Goal: Task Accomplishment & Management: Manage account settings

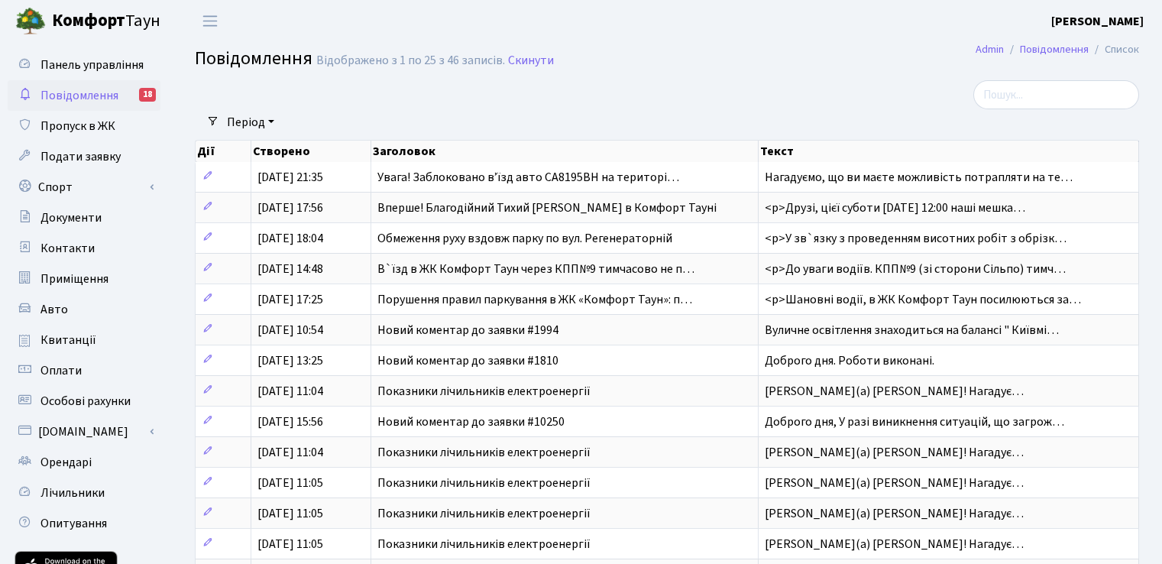
select select "25"
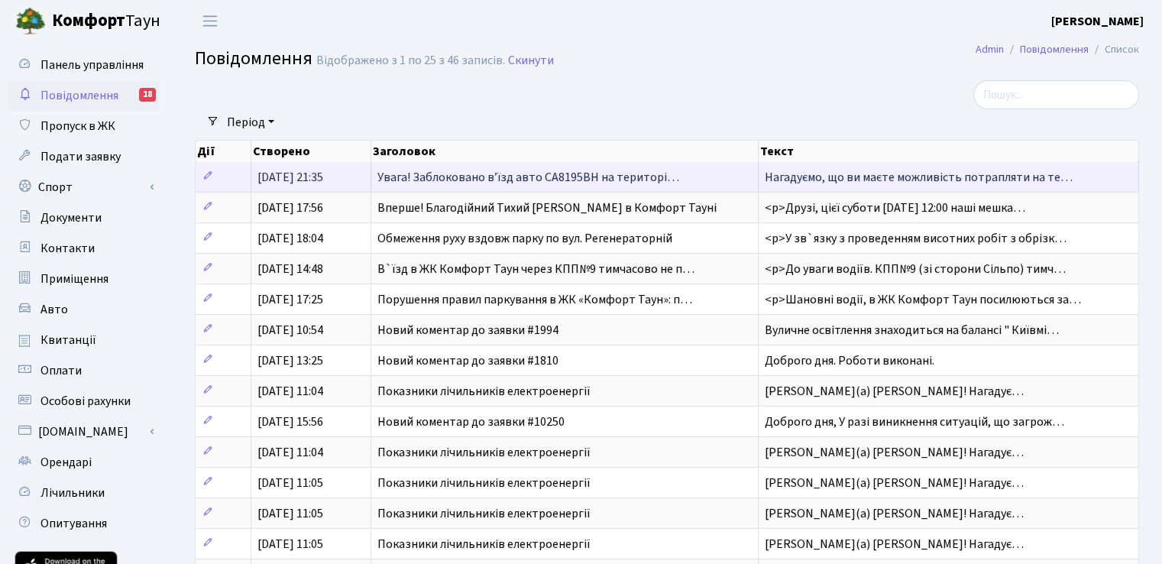
click at [533, 185] on span "Увага! Заблоковано вʼїзд авто СА8195ВН на територі…" at bounding box center [529, 177] width 302 height 17
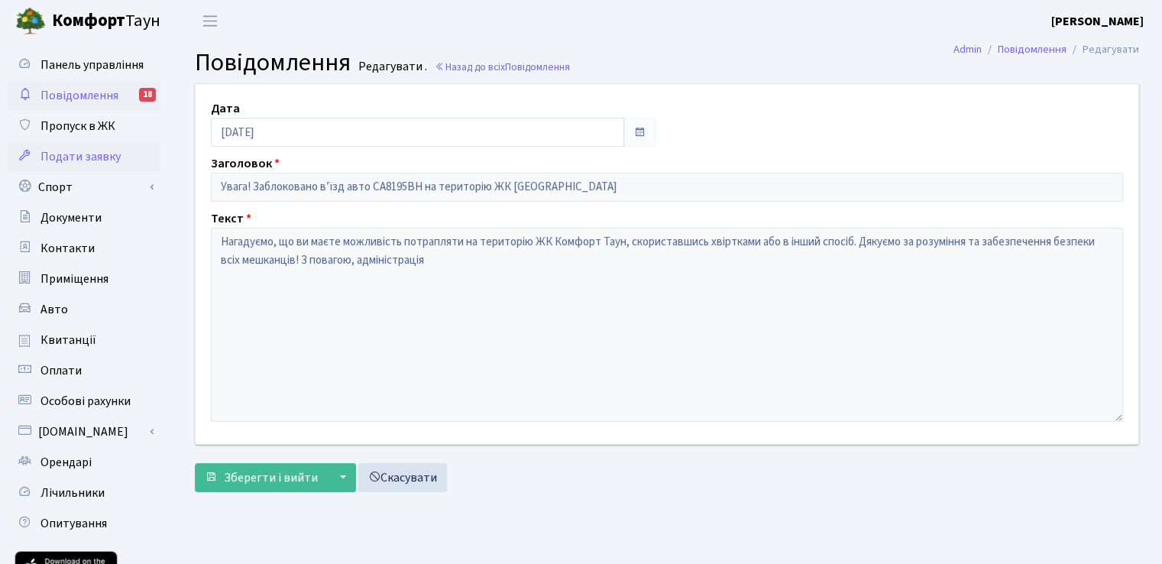
click at [83, 144] on link "Подати заявку" at bounding box center [84, 156] width 153 height 31
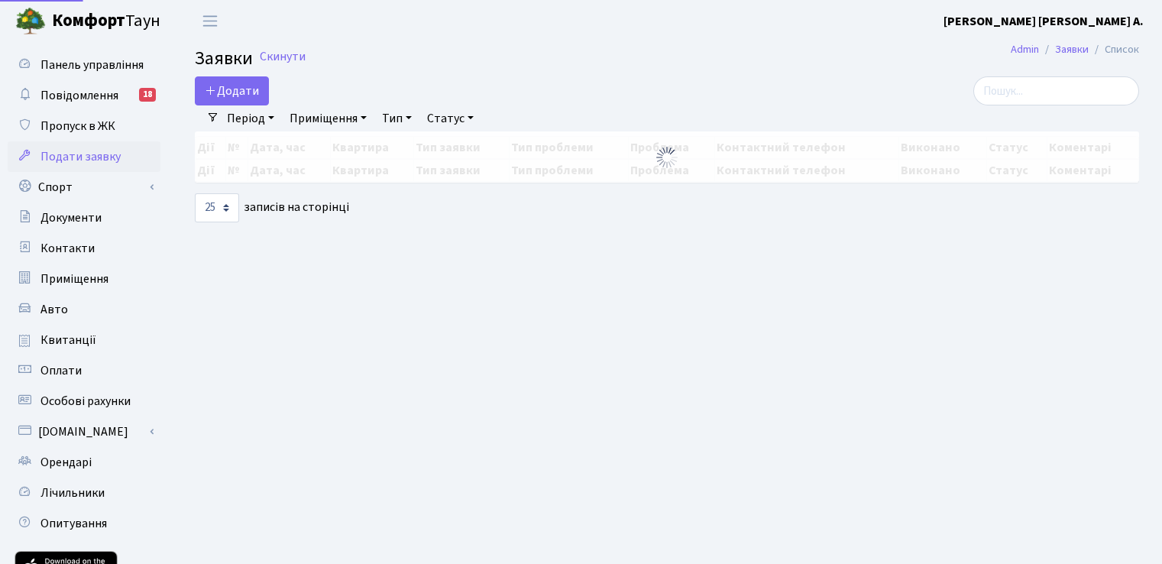
select select "25"
